Goal: Information Seeking & Learning: Learn about a topic

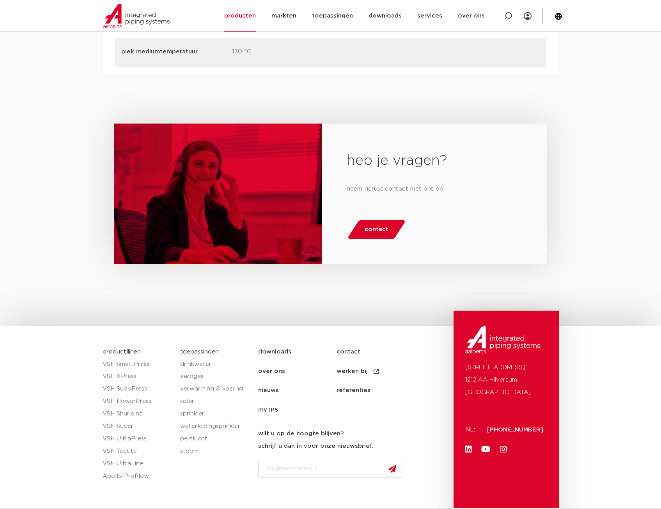
scroll to position [1402, 0]
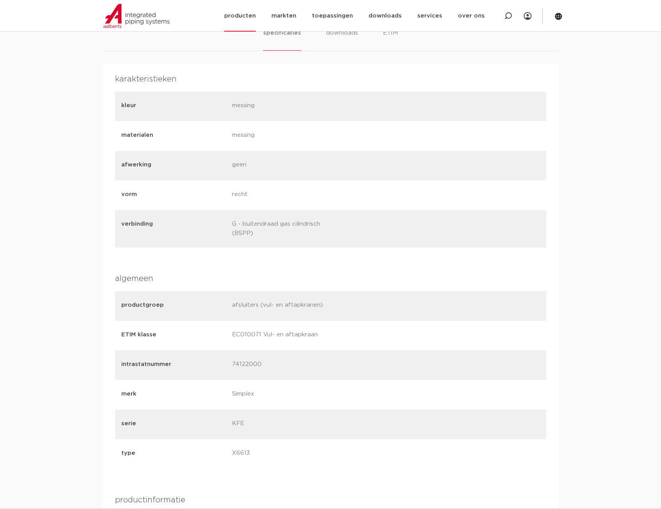
scroll to position [507, 0]
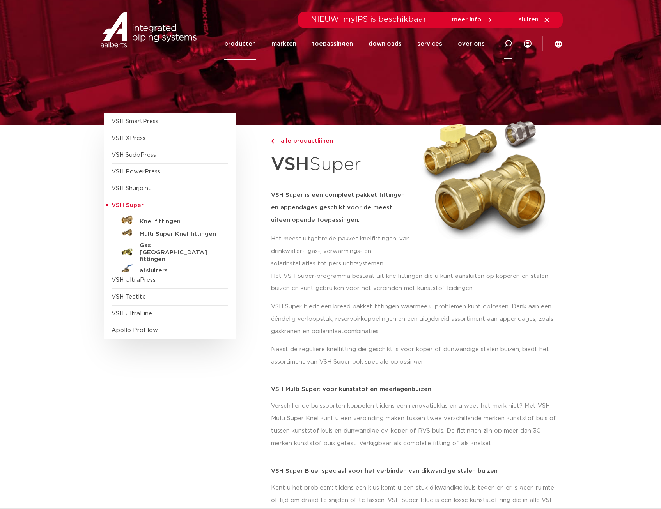
click at [514, 45] on div at bounding box center [507, 44] width 31 height 32
type input "vulkraan"
click button "Zoeken" at bounding box center [0, 0] width 0 height 0
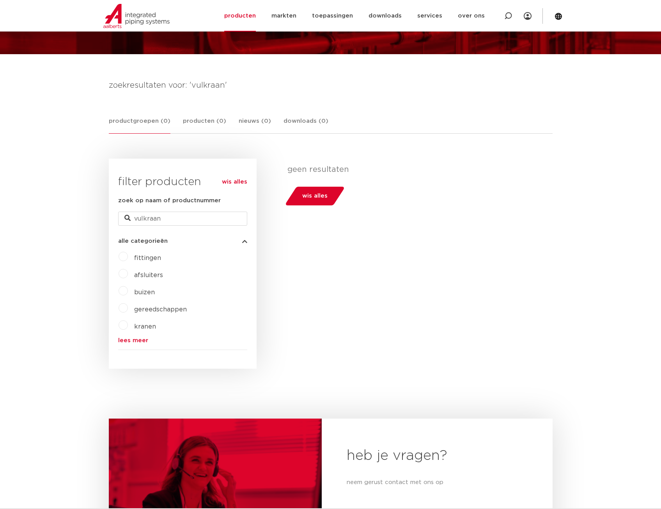
scroll to position [35, 0]
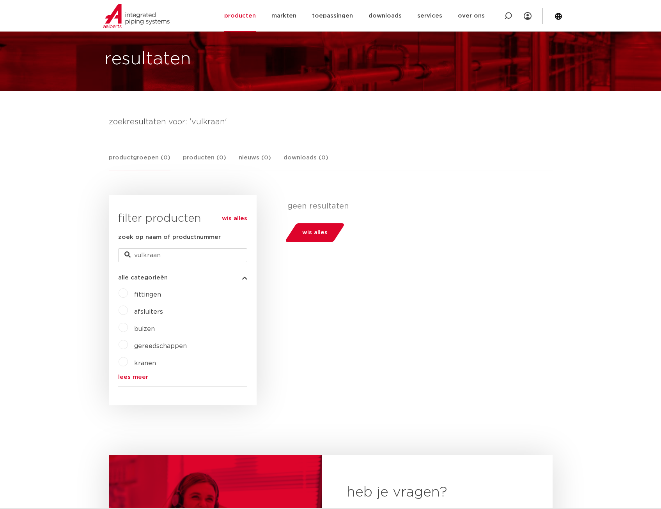
click at [142, 311] on span "afsluiters" at bounding box center [148, 312] width 29 height 6
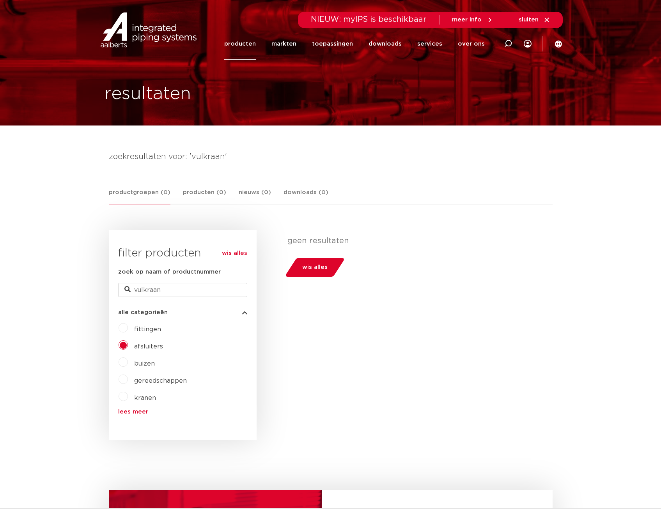
click at [245, 38] on link "producten" at bounding box center [240, 44] width 32 height 32
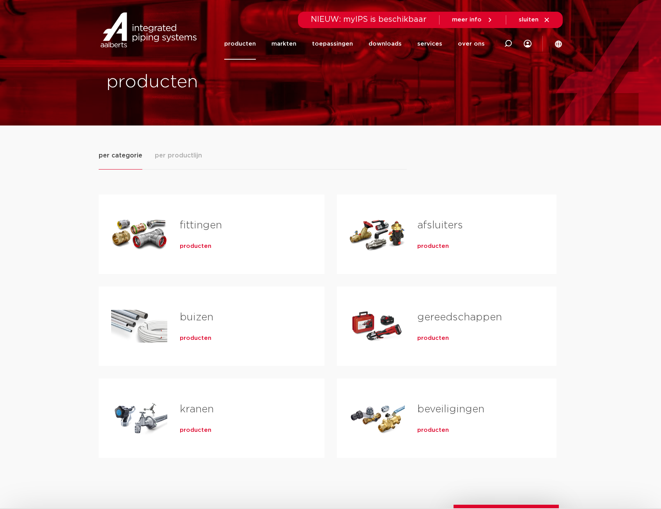
click at [419, 415] on h2 "beveiligingen" at bounding box center [474, 411] width 114 height 18
click at [201, 410] on link "kranen" at bounding box center [197, 409] width 34 height 10
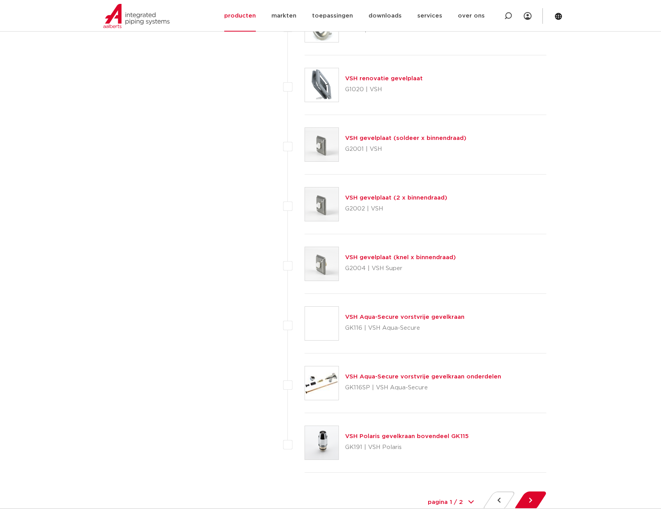
scroll to position [3508, 0]
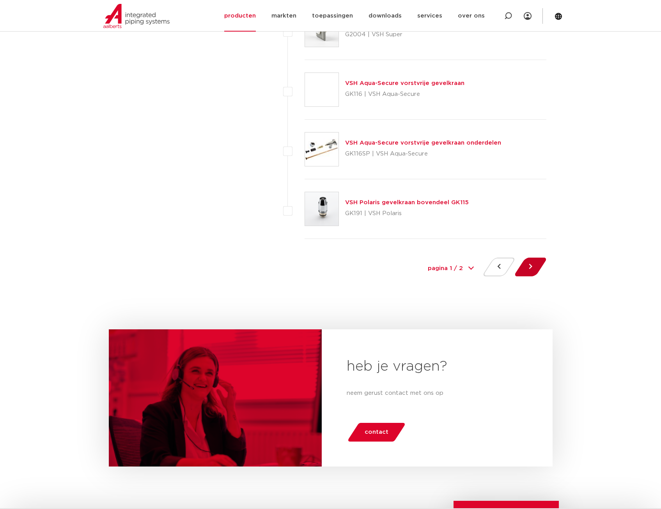
click at [532, 268] on button at bounding box center [530, 267] width 22 height 19
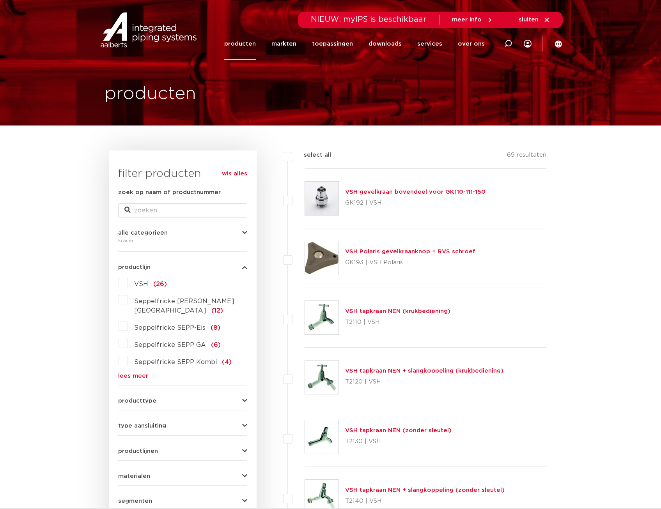
click at [242, 48] on link "producten" at bounding box center [240, 44] width 32 height 32
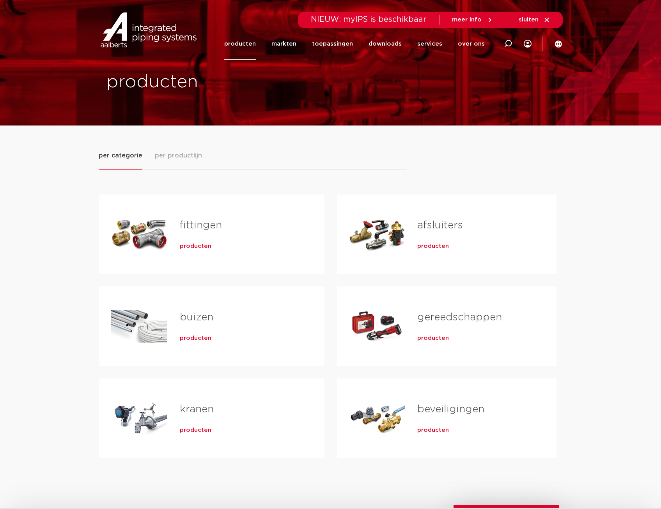
click at [436, 410] on link "beveiligingen" at bounding box center [450, 409] width 67 height 10
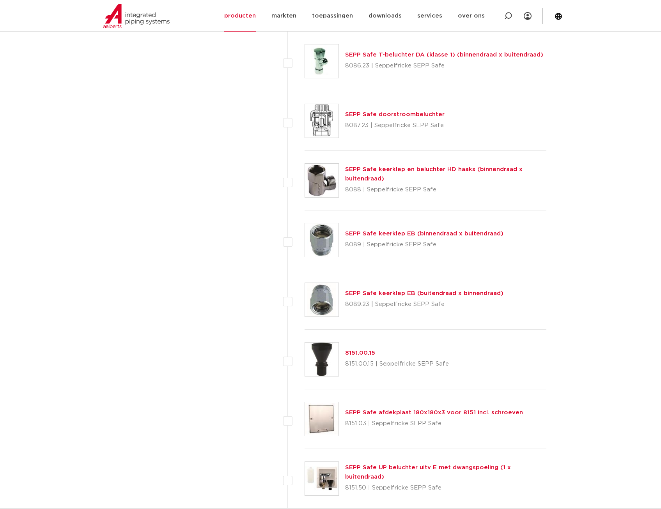
scroll to position [1325, 0]
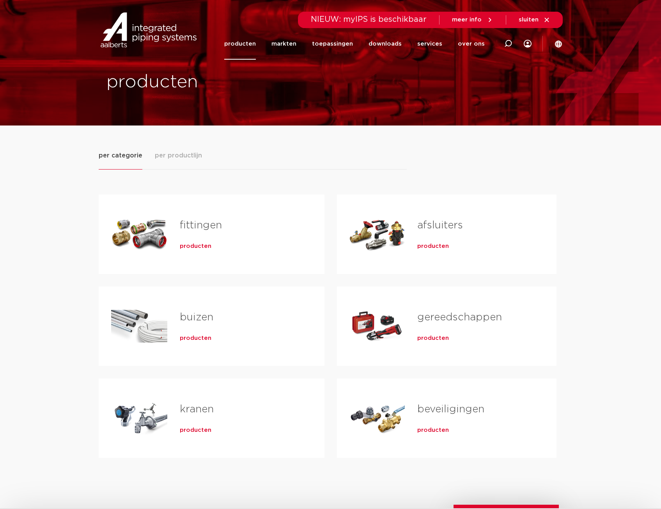
click at [422, 223] on link "afsluiters" at bounding box center [440, 225] width 46 height 10
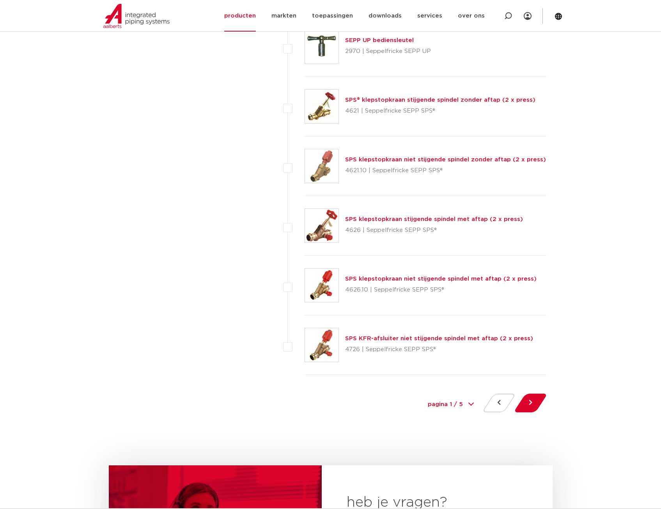
scroll to position [3469, 0]
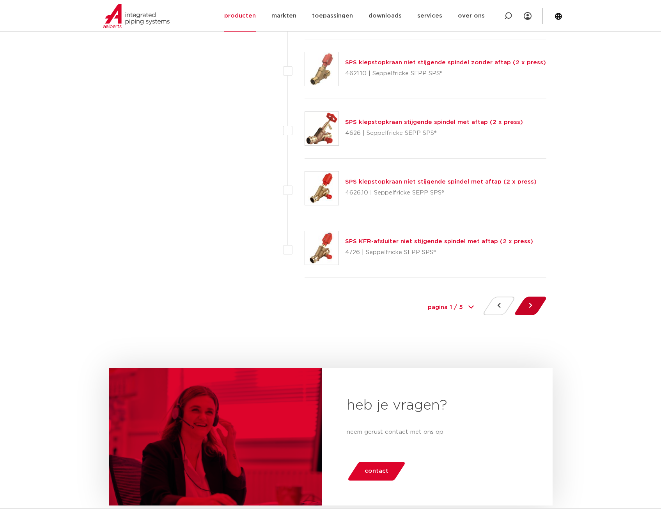
click at [532, 308] on button at bounding box center [530, 306] width 22 height 19
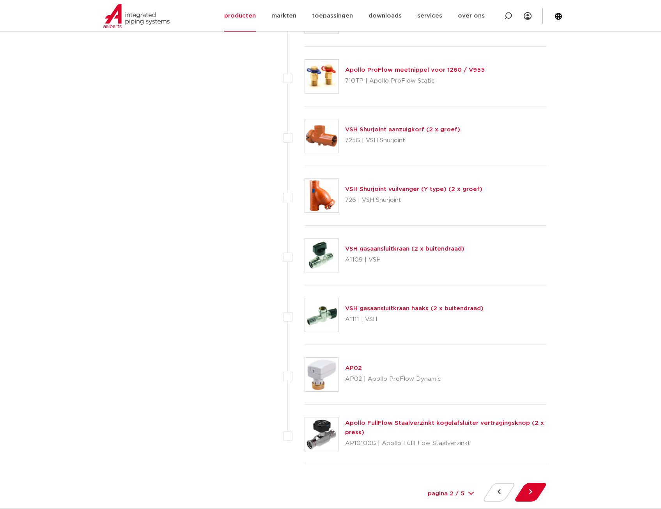
scroll to position [3391, 0]
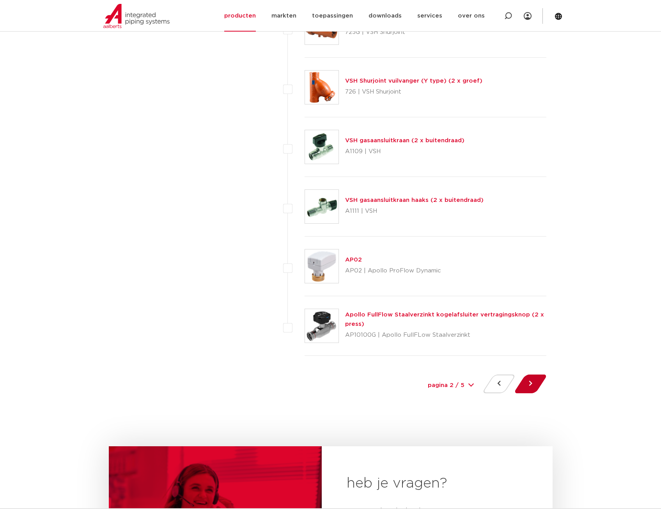
click at [541, 383] on button at bounding box center [530, 384] width 22 height 19
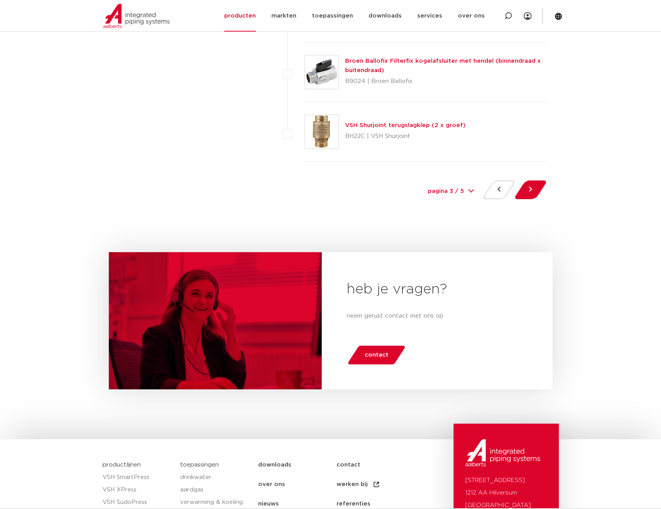
scroll to position [3586, 0]
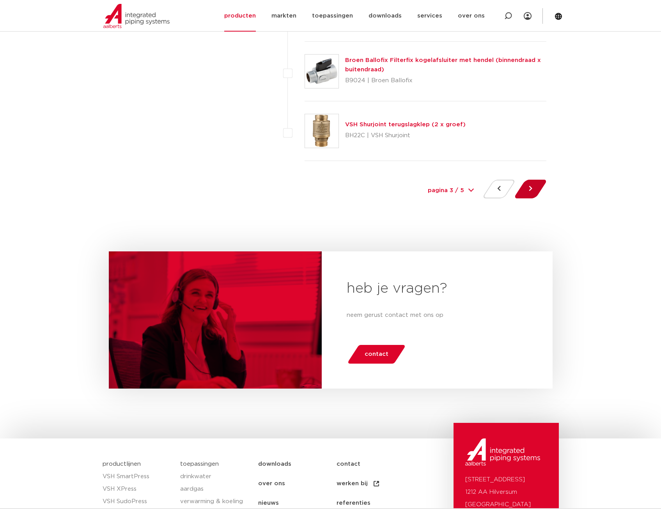
click at [532, 183] on button at bounding box center [530, 189] width 22 height 19
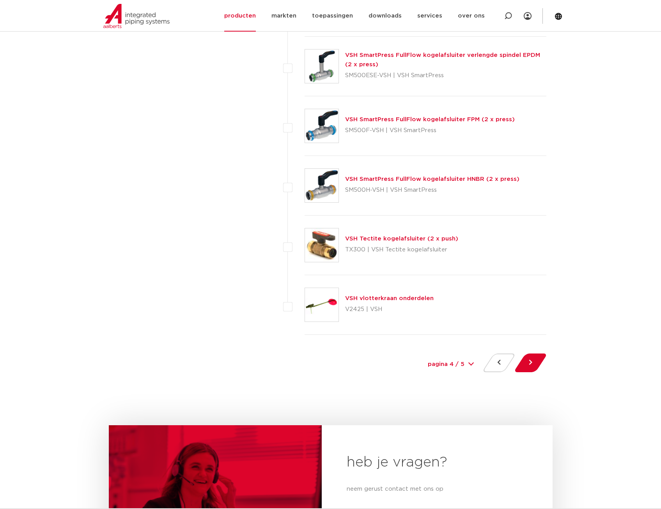
scroll to position [3508, 0]
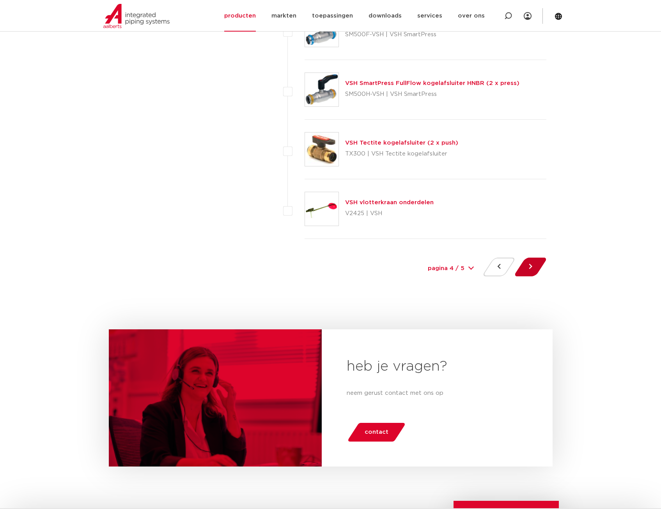
click at [523, 271] on button at bounding box center [530, 267] width 22 height 19
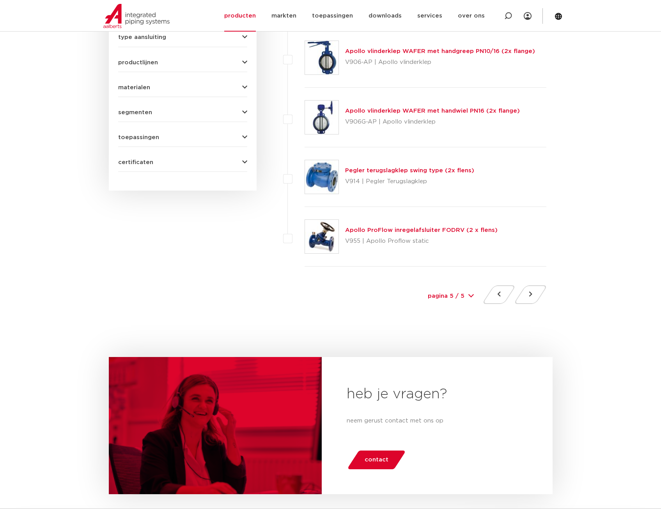
scroll to position [312, 0]
